Goal: Information Seeking & Learning: Find specific fact

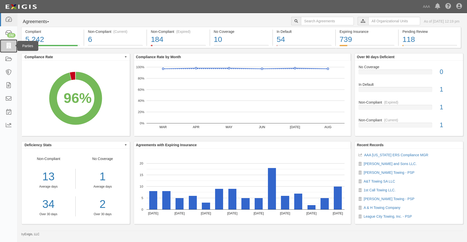
click at [11, 44] on icon at bounding box center [8, 46] width 7 height 6
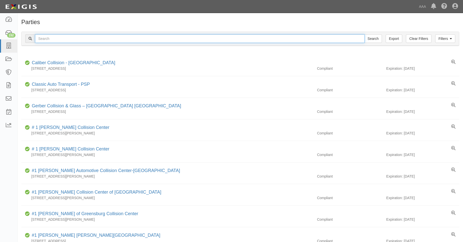
click at [47, 41] on input "text" at bounding box center [200, 38] width 330 height 9
type input "31650"
click at [365, 34] on input "Search" at bounding box center [374, 38] width 18 height 9
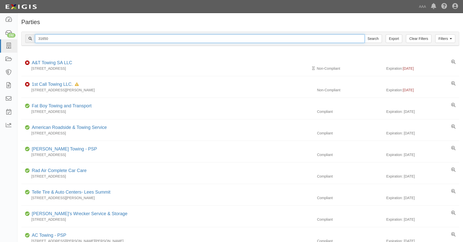
drag, startPoint x: 43, startPoint y: 38, endPoint x: 51, endPoint y: 38, distance: 8.8
click at [51, 38] on input "31650" at bounding box center [200, 38] width 330 height 9
type input "31202"
click at [365, 34] on input "Search" at bounding box center [374, 38] width 18 height 9
